Goal: Information Seeking & Learning: Compare options

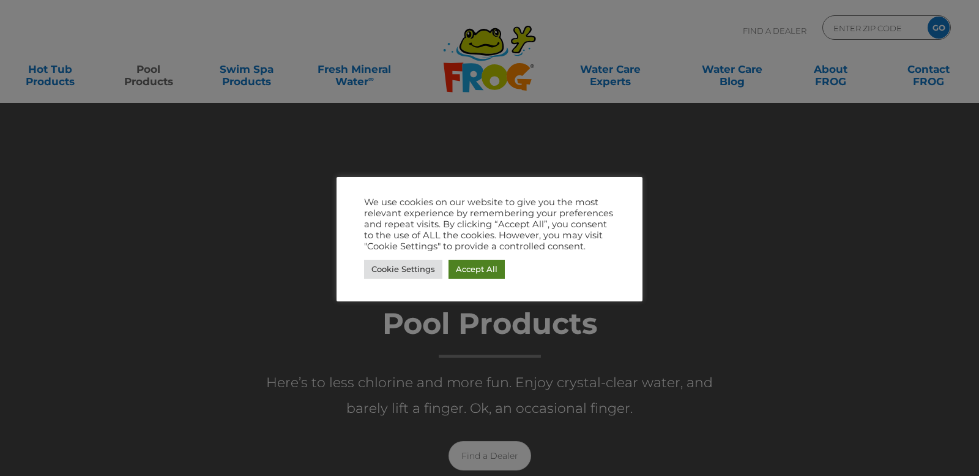
click at [490, 271] on link "Accept All" at bounding box center [477, 268] width 56 height 19
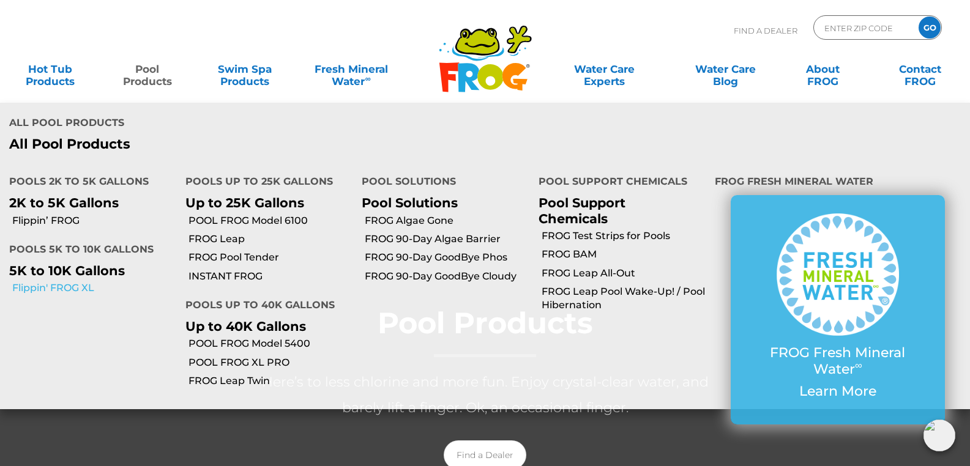
click at [86, 286] on link "Flippin' FROG XL" at bounding box center [94, 288] width 164 height 13
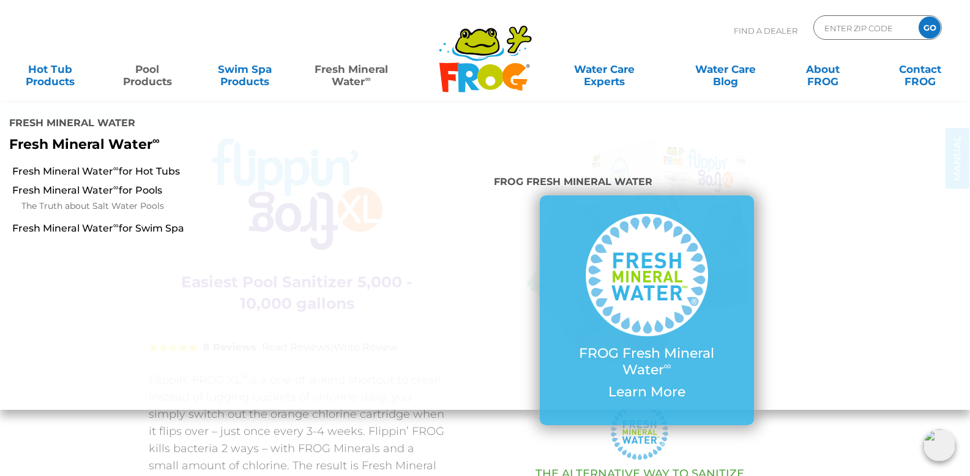
click at [361, 70] on link "Fresh Mineral Water ∞" at bounding box center [351, 69] width 95 height 24
click at [127, 193] on link "Fresh Mineral Water ∞ for Pools" at bounding box center [167, 190] width 311 height 13
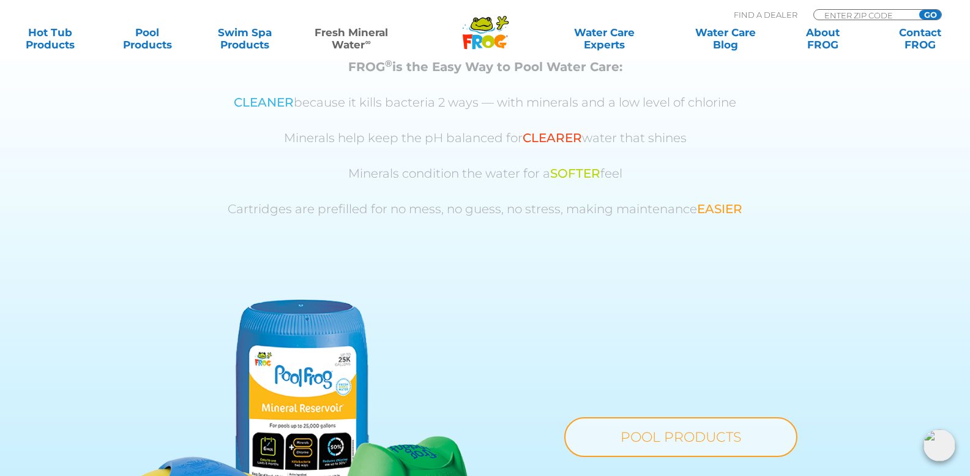
scroll to position [857, 0]
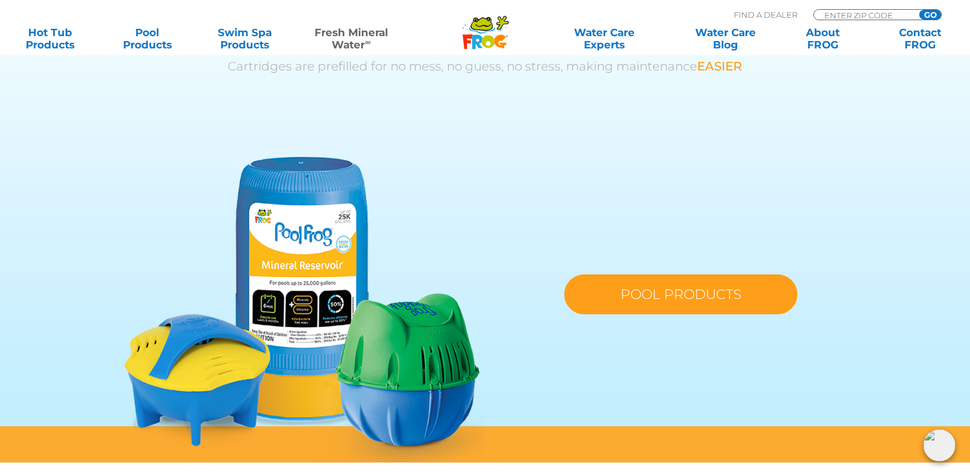
click at [751, 288] on link "POOL PRODUCTS" at bounding box center [680, 294] width 233 height 40
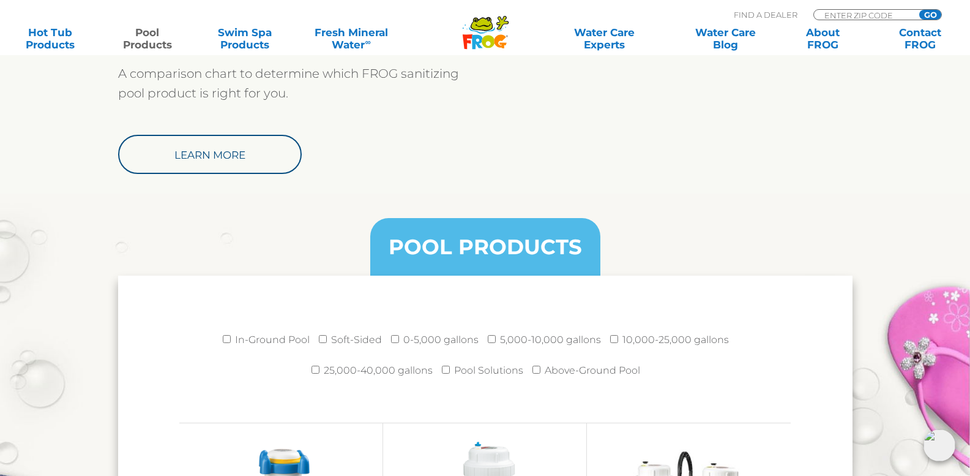
scroll to position [1571, 0]
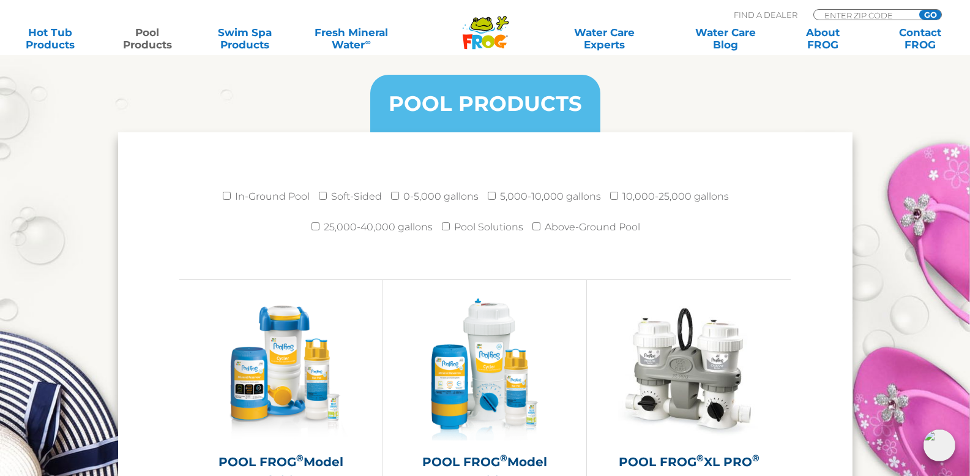
click at [275, 195] on label "In-Ground Pool" at bounding box center [272, 196] width 75 height 24
click at [231, 195] on input "In-Ground Pool" at bounding box center [227, 196] width 8 height 8
checkbox input "true"
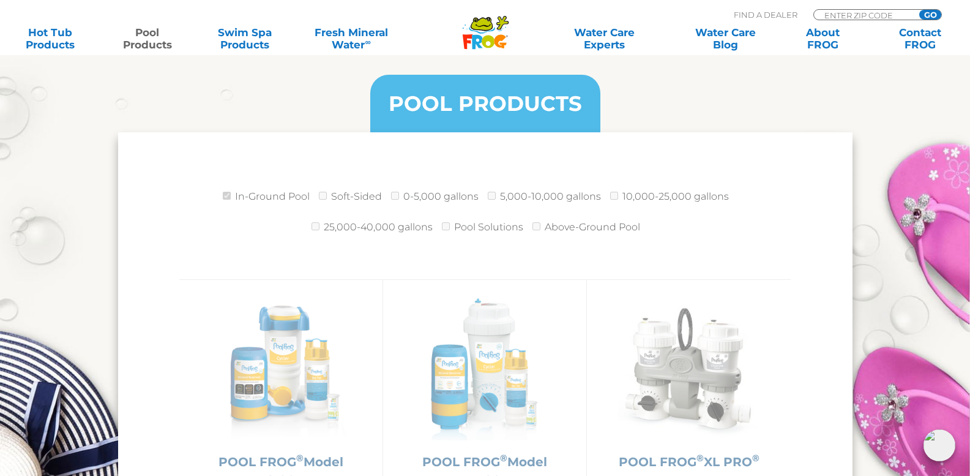
click at [537, 204] on label "5,000-10,000 gallons" at bounding box center [550, 196] width 101 height 24
click at [537, 198] on label "5,000-10,000 gallons" at bounding box center [550, 196] width 101 height 24
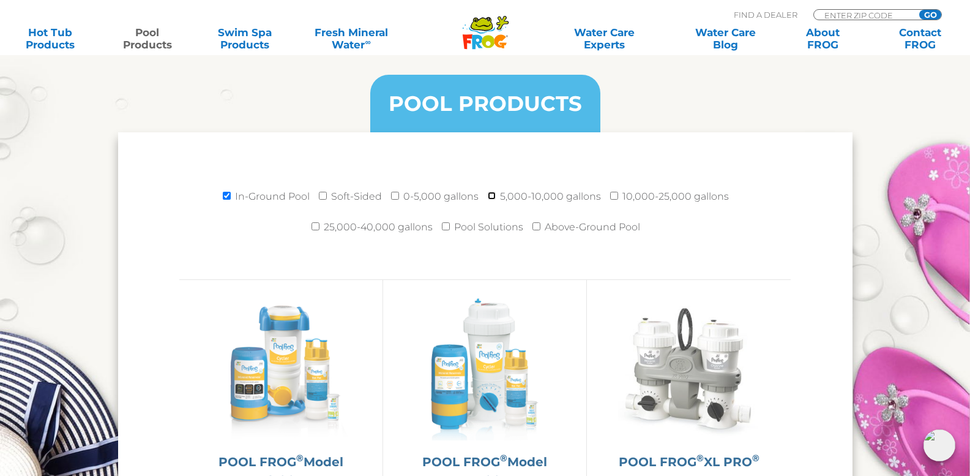
click at [491, 199] on input "5,000-10,000 gallons" at bounding box center [492, 196] width 8 height 8
checkbox input "true"
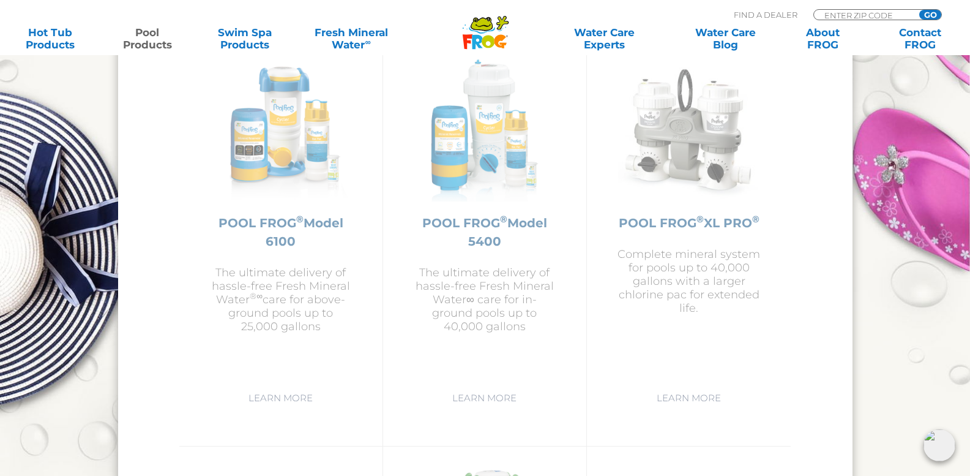
scroll to position [1856, 0]
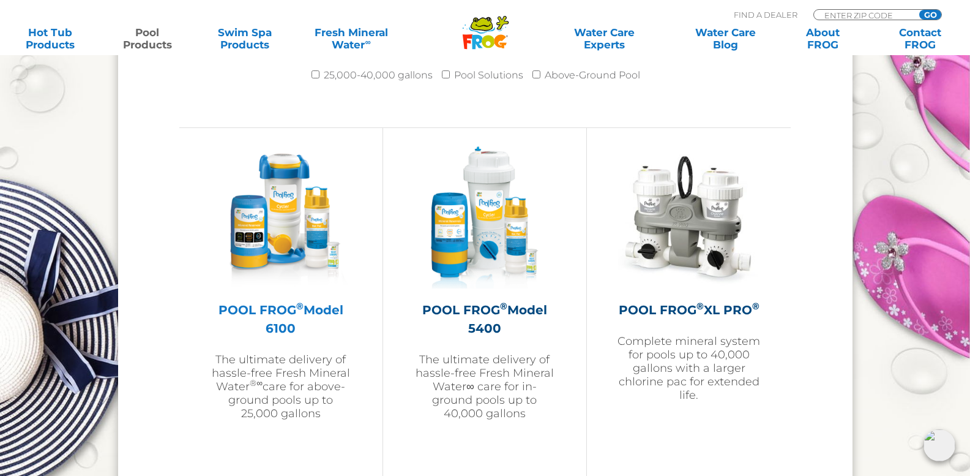
scroll to position [1714, 0]
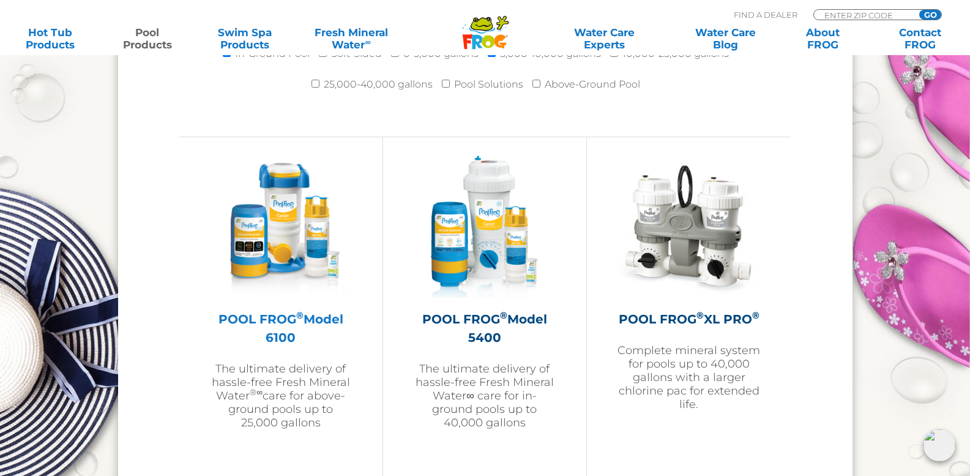
click at [313, 242] on img at bounding box center [281, 226] width 142 height 142
click at [528, 318] on h2 "POOL FROG ® Model 5400" at bounding box center [485, 328] width 142 height 37
